Goal: Information Seeking & Learning: Learn about a topic

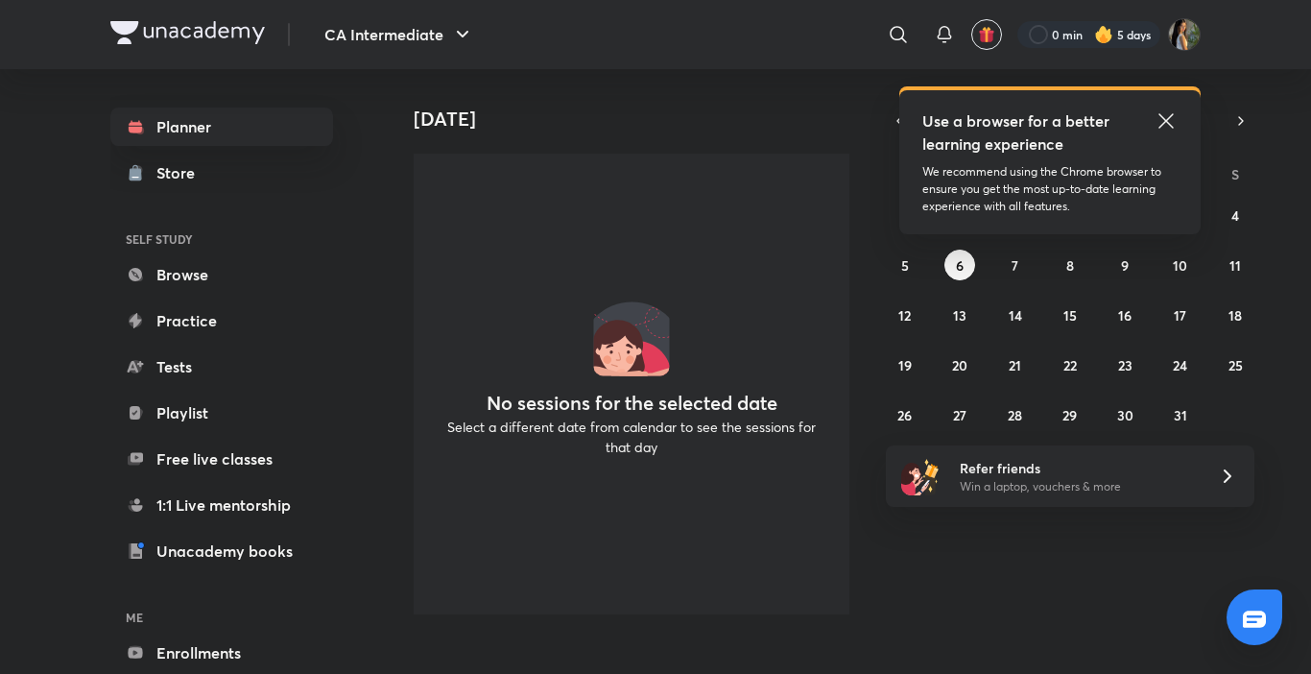
click at [1162, 120] on icon at bounding box center [1165, 120] width 23 height 23
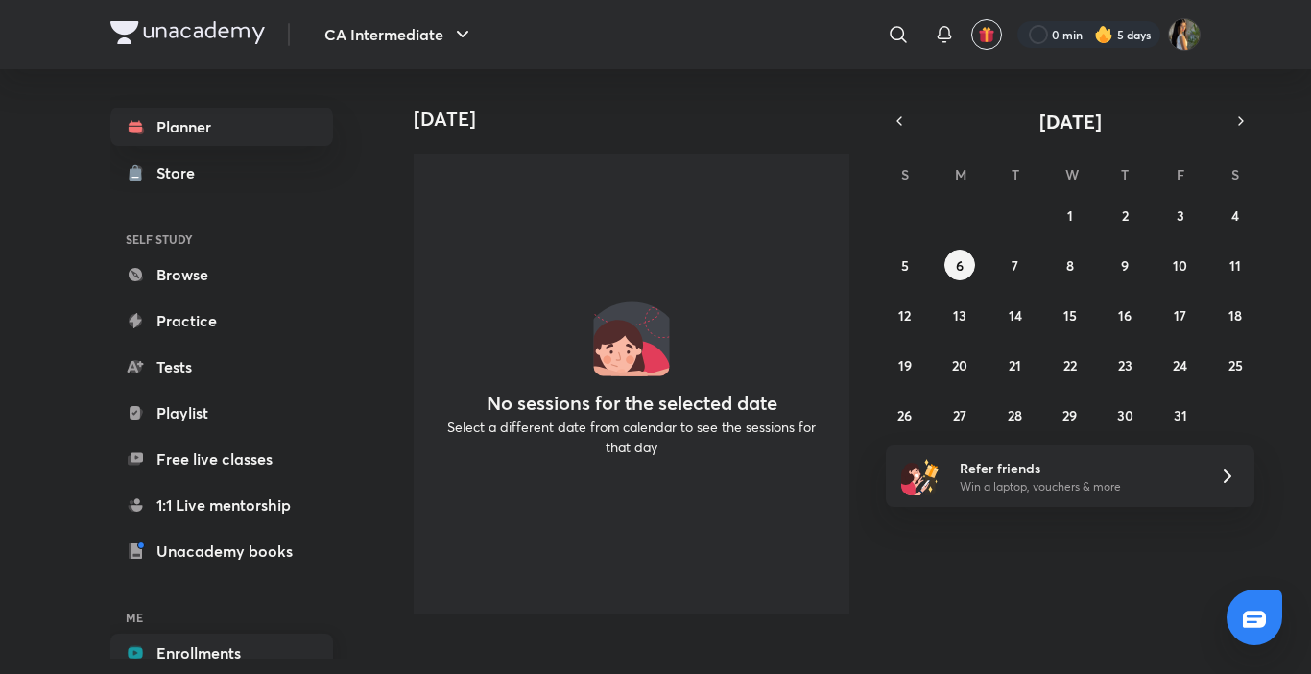
click at [299, 640] on link "Enrollments" at bounding box center [221, 652] width 223 height 38
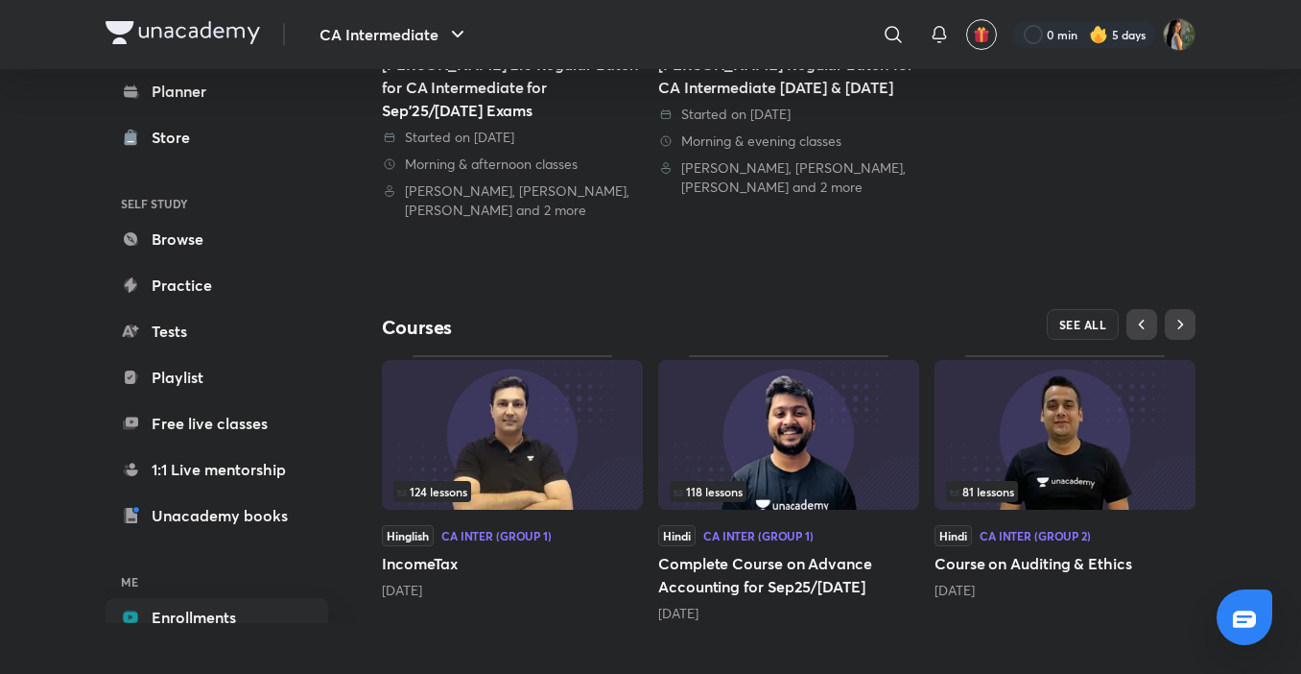
scroll to position [475, 0]
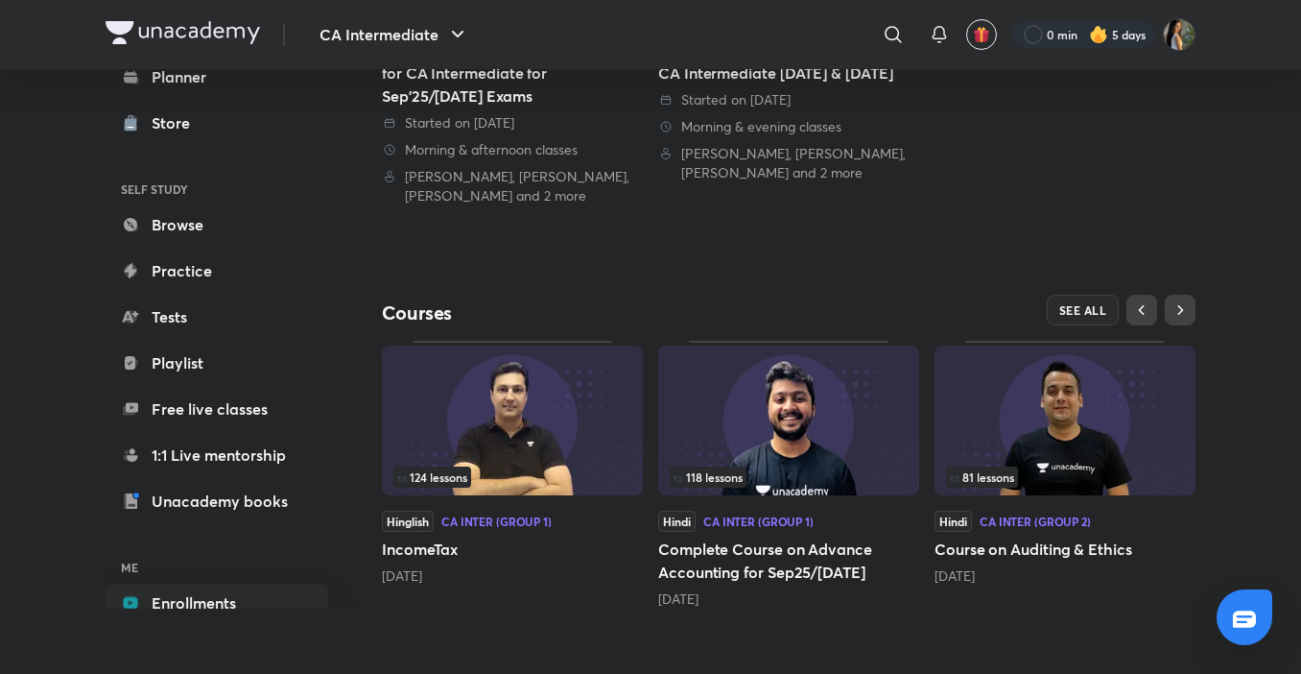
click at [1003, 472] on span "81 lessons" at bounding box center [982, 477] width 64 height 12
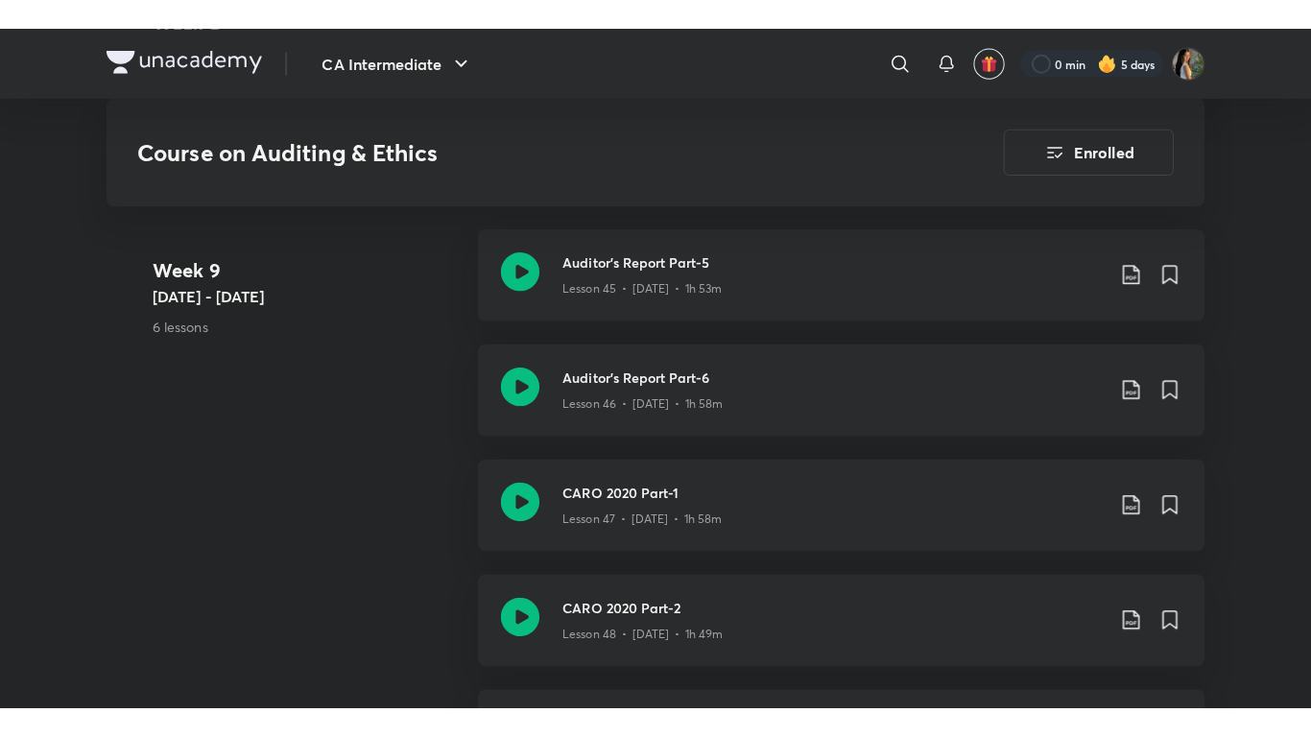
scroll to position [6985, 0]
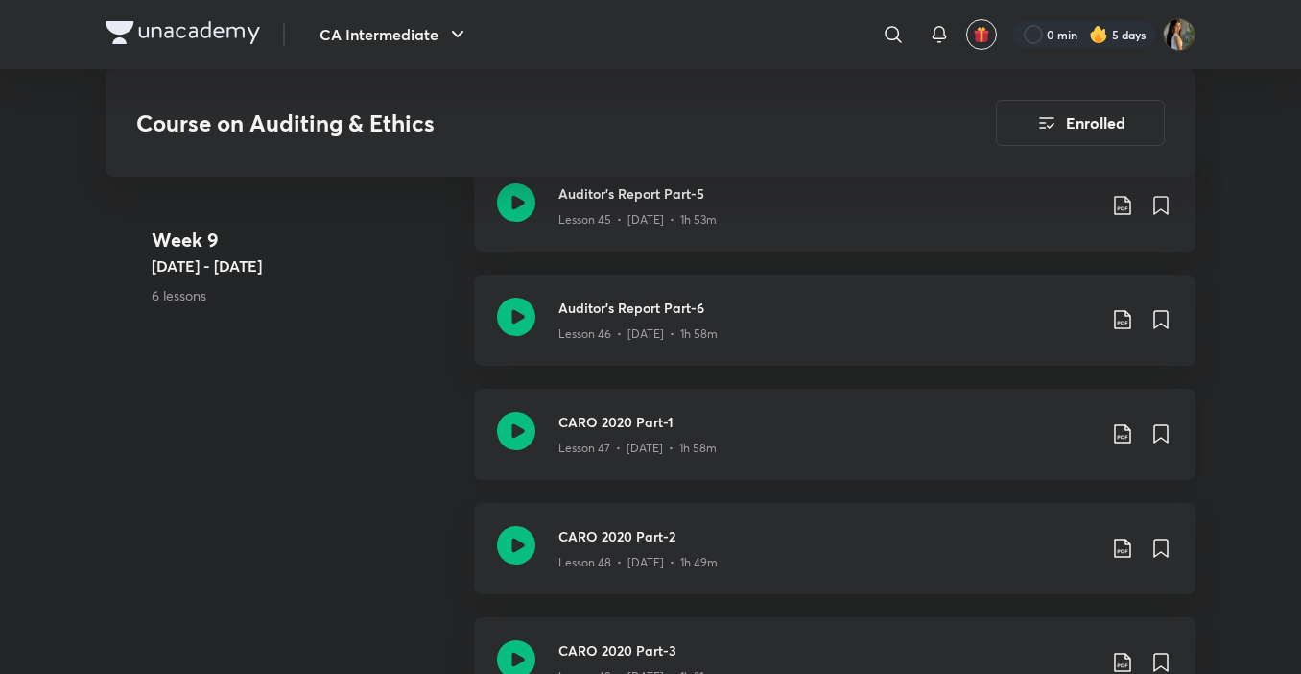
click at [868, 432] on div "Lesson 47 • [DATE] • 1h 58m" at bounding box center [826, 444] width 537 height 25
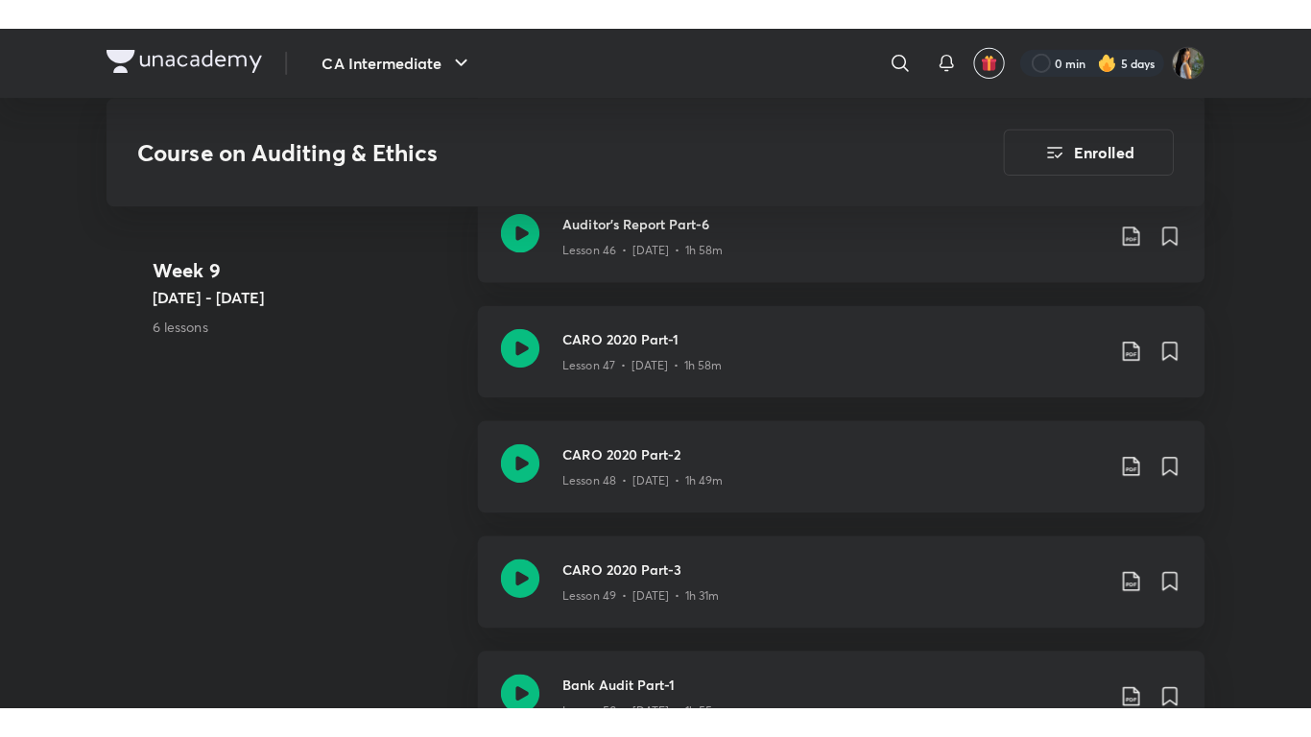
scroll to position [7100, 0]
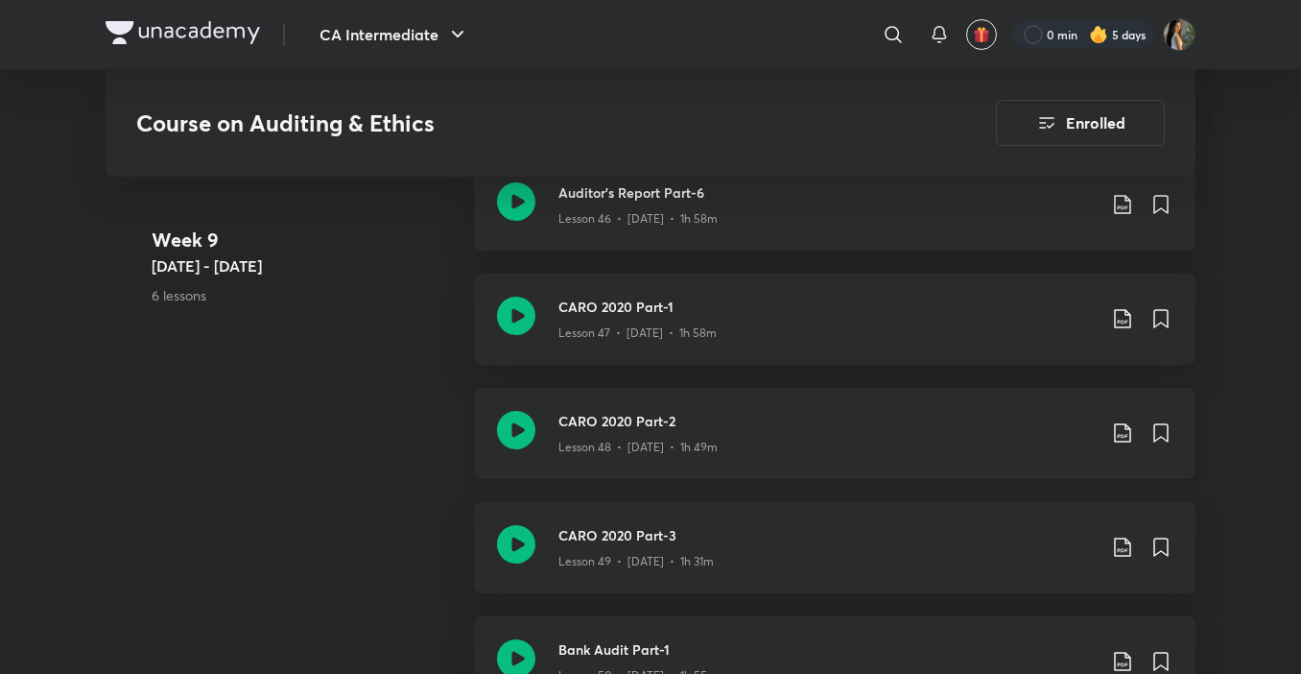
click at [674, 441] on p "Lesson 48 • [DATE] • 1h 49m" at bounding box center [637, 446] width 159 height 17
